Goal: Information Seeking & Learning: Understand process/instructions

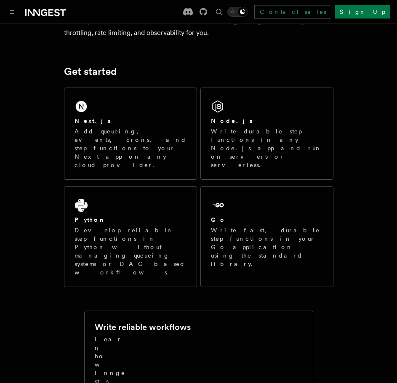
scroll to position [100, 0]
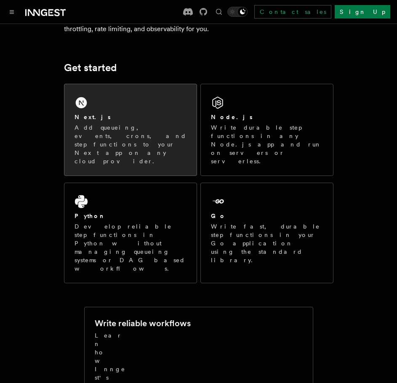
click at [131, 134] on p "Add queueing, events, crons, and step functions to your Next app on any cloud p…" at bounding box center [131, 144] width 112 height 42
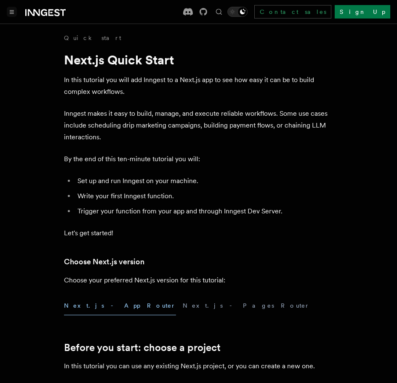
click at [13, 11] on icon "Toggle navigation" at bounding box center [12, 12] width 4 height 3
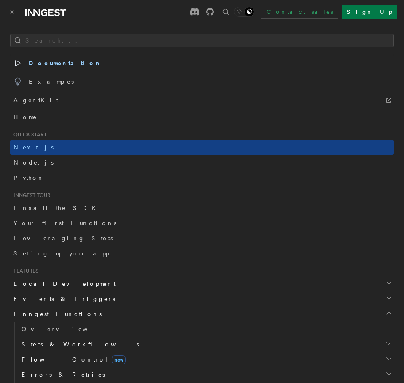
click at [35, 61] on span "Documentation" at bounding box center [57, 63] width 88 height 12
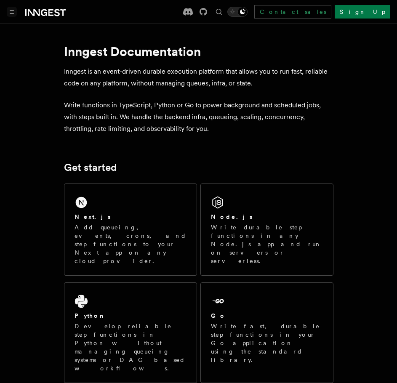
click at [11, 11] on icon "Toggle navigation" at bounding box center [12, 12] width 4 height 3
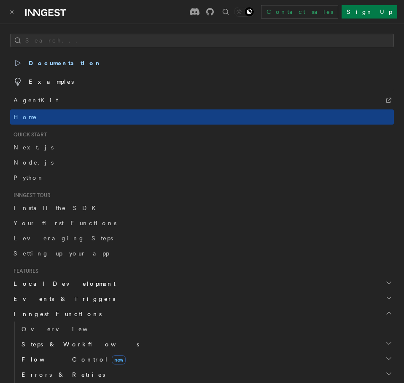
click at [40, 86] on span "Examples" at bounding box center [43, 82] width 60 height 12
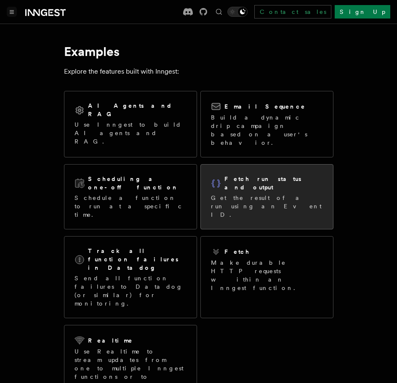
click at [281, 194] on p "Get the result of a run using an Event ID." at bounding box center [267, 206] width 112 height 25
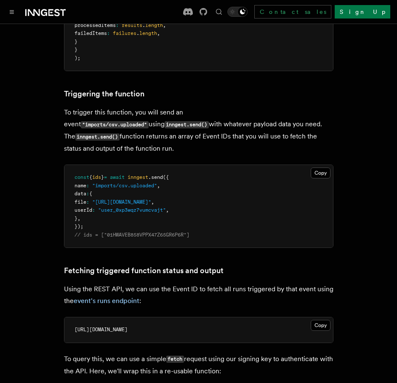
scroll to position [137, 0]
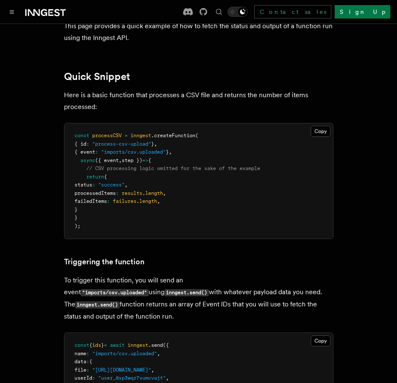
drag, startPoint x: 76, startPoint y: 144, endPoint x: 174, endPoint y: 217, distance: 122.8
click at [174, 217] on pre "const processCSV = inngest .createFunction ( { id : "process-csv-upload" } , { …" at bounding box center [198, 180] width 269 height 115
copy code "{ id : "process-csv-upload" } , { event : "imports/csv.uploaded" } , async ({ e…"
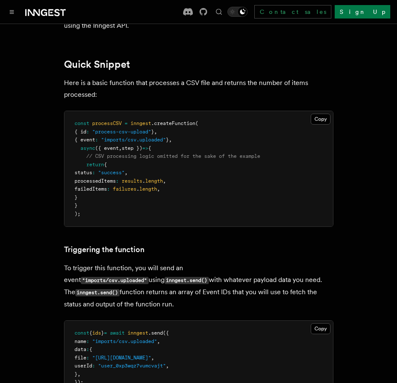
scroll to position [156, 0]
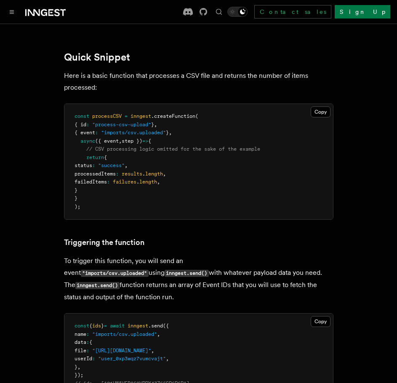
click at [151, 127] on span ""process-csv-upload"" at bounding box center [121, 125] width 59 height 6
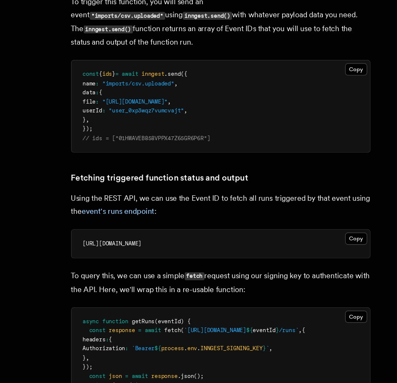
scroll to position [379, 0]
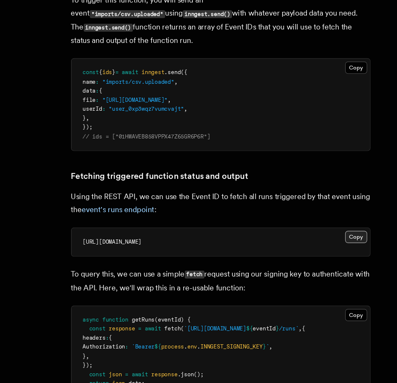
click at [321, 246] on button "Copy Copied" at bounding box center [321, 251] width 20 height 11
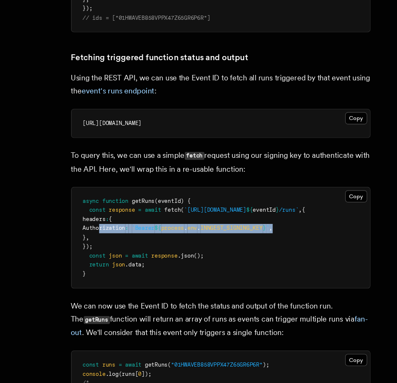
scroll to position [0, 9]
drag, startPoint x: 88, startPoint y: 237, endPoint x: 341, endPoint y: 238, distance: 252.4
drag, startPoint x: 72, startPoint y: 230, endPoint x: 84, endPoint y: 244, distance: 18.2
click at [84, 244] on pre "async function getRuns (eventId) { const response = await fetch ( `[URL][DOMAIN…" at bounding box center [198, 252] width 269 height 91
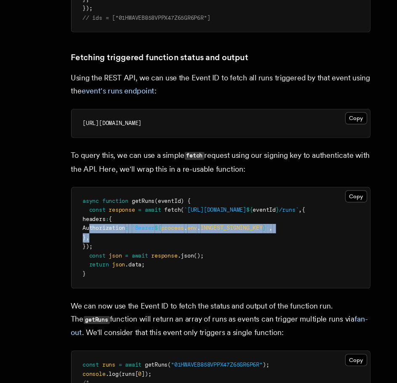
scroll to position [0, 0]
drag, startPoint x: 84, startPoint y: 244, endPoint x: 80, endPoint y: 228, distance: 16.7
click at [80, 228] on pre "async function getRuns (eventId) { const response = await fetch ( `[URL][DOMAIN…" at bounding box center [198, 252] width 269 height 91
copy code "headers : { Authorization : `Bearer ${ process . env . INNGEST_SIGNING_KEY } ` …"
